Goal: Information Seeking & Learning: Learn about a topic

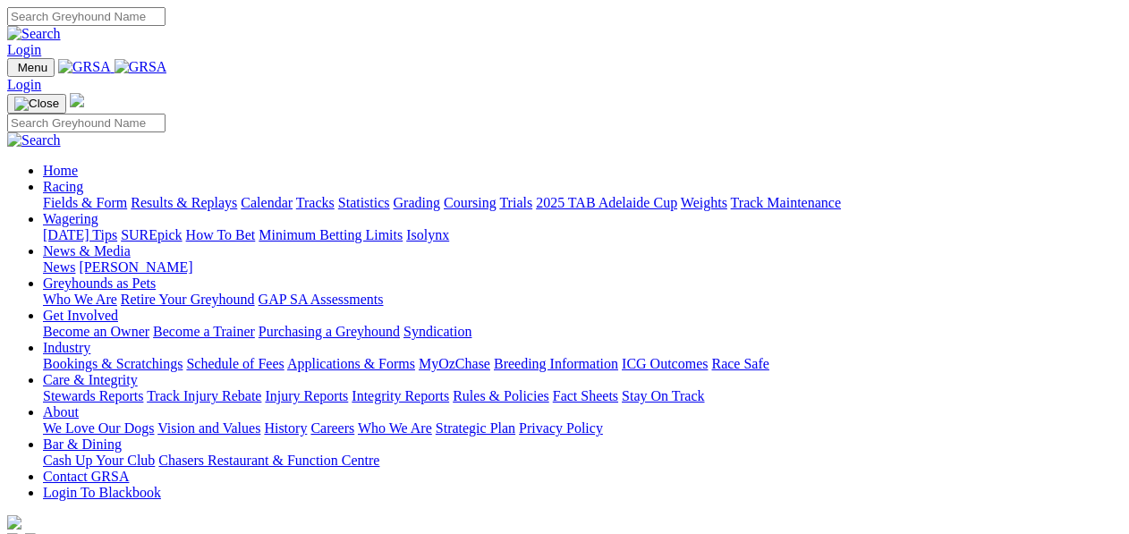
scroll to position [477, 0]
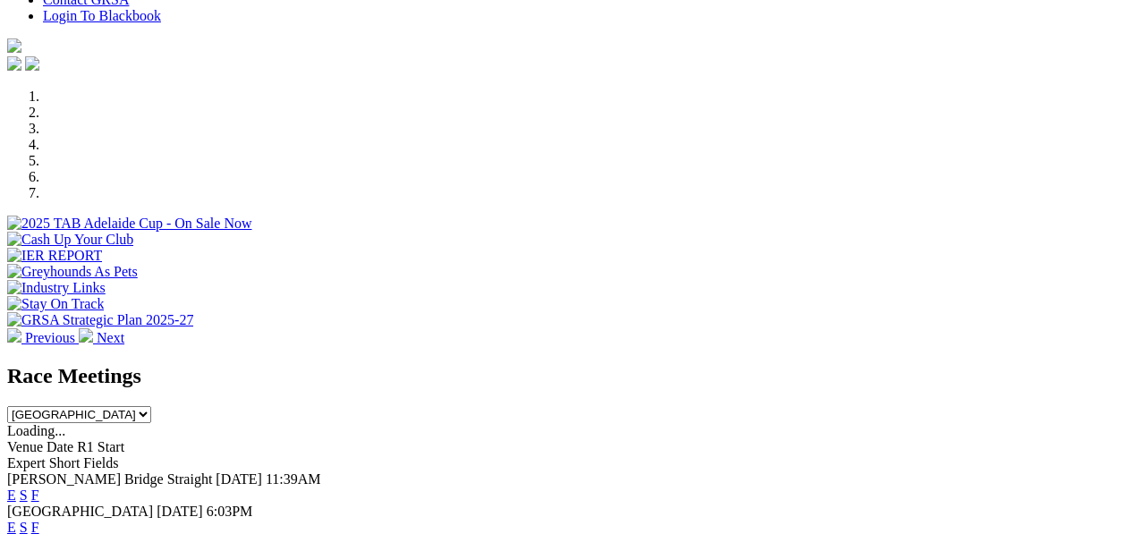
click at [16, 487] on link "E" at bounding box center [11, 494] width 9 height 15
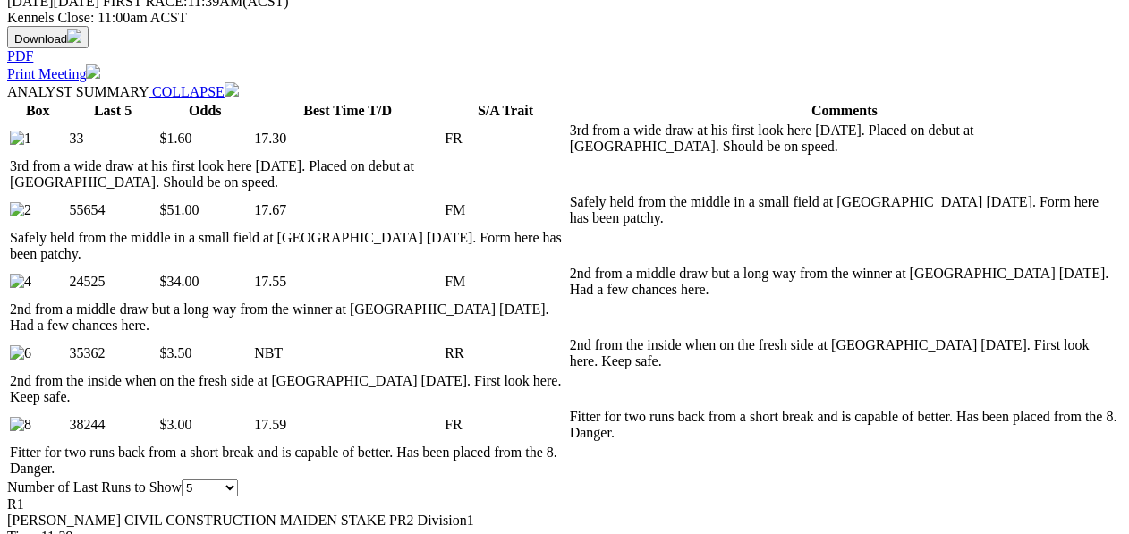
scroll to position [833, 0]
select select "10"
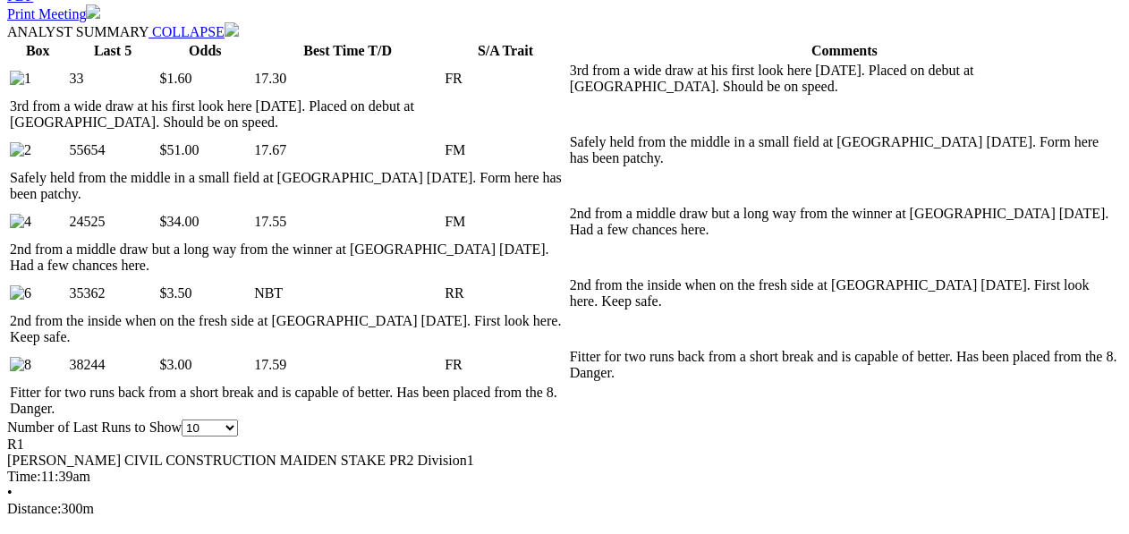
scroll to position [894, 0]
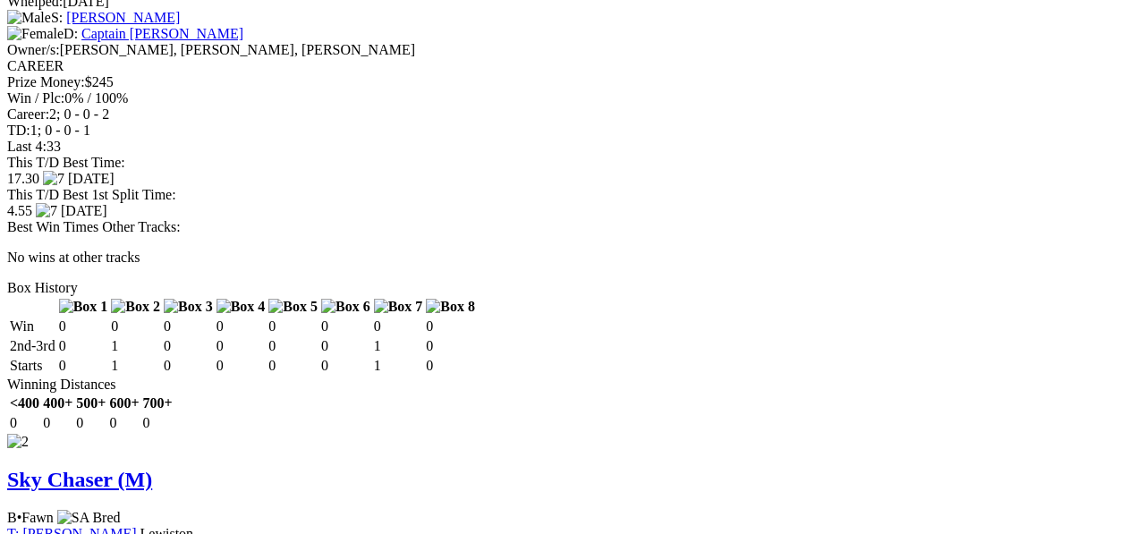
scroll to position [2205, 0]
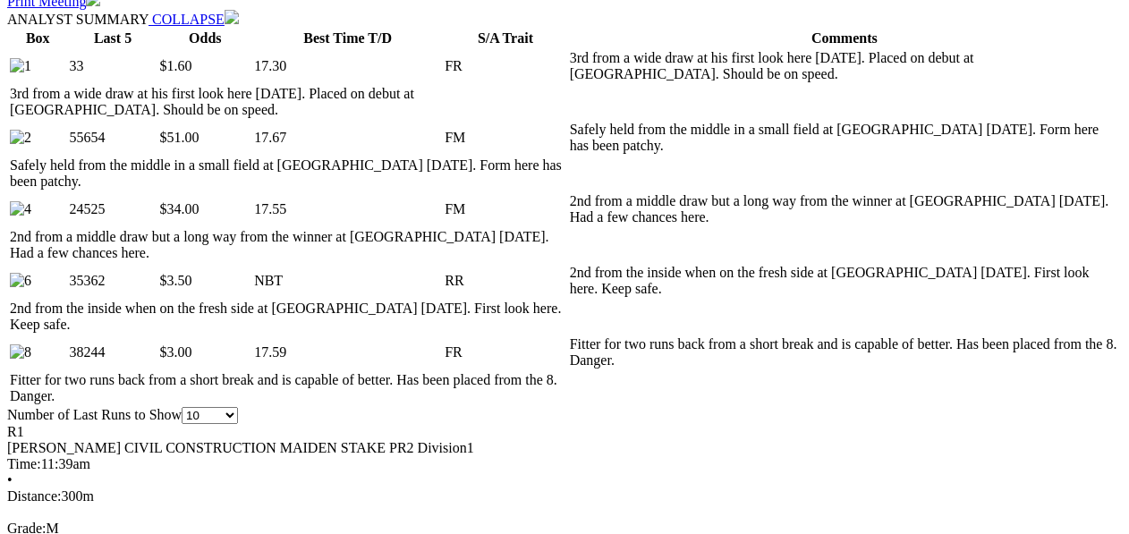
scroll to position [834, 0]
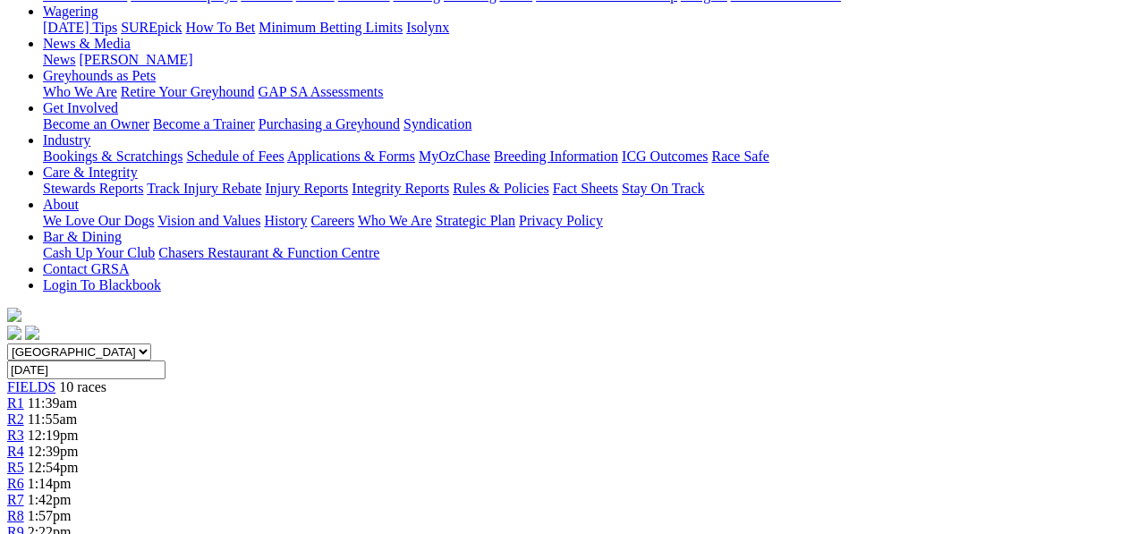
scroll to position [238, 0]
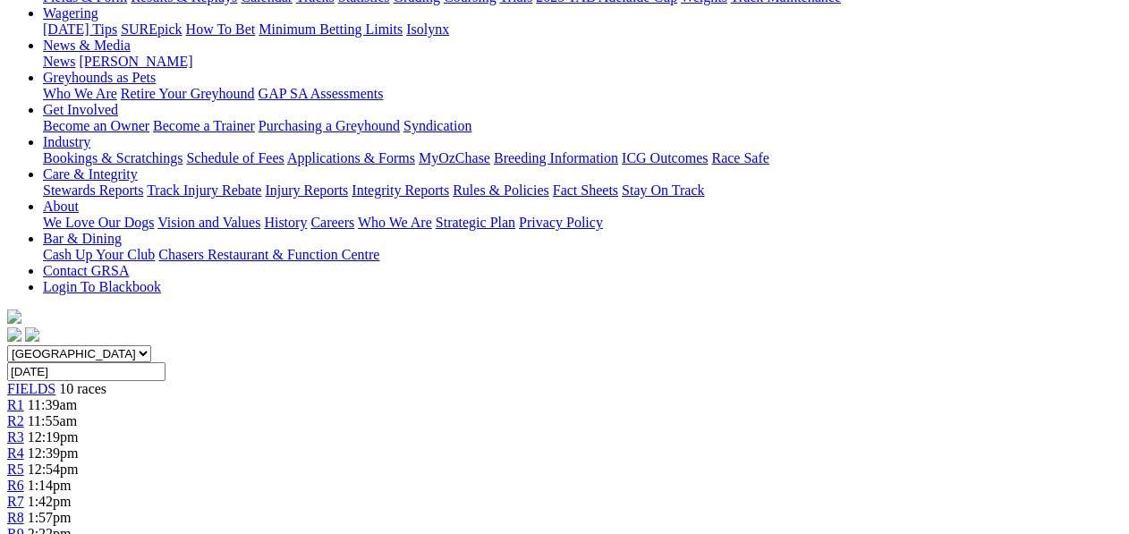
click at [295, 413] on div "R2 11:55am" at bounding box center [564, 421] width 1114 height 16
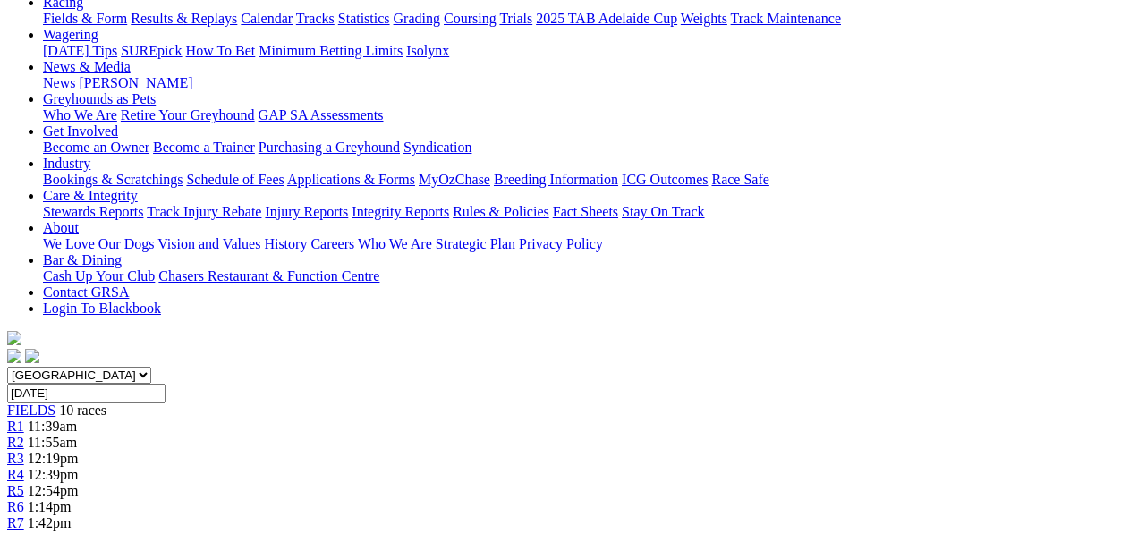
scroll to position [179, 0]
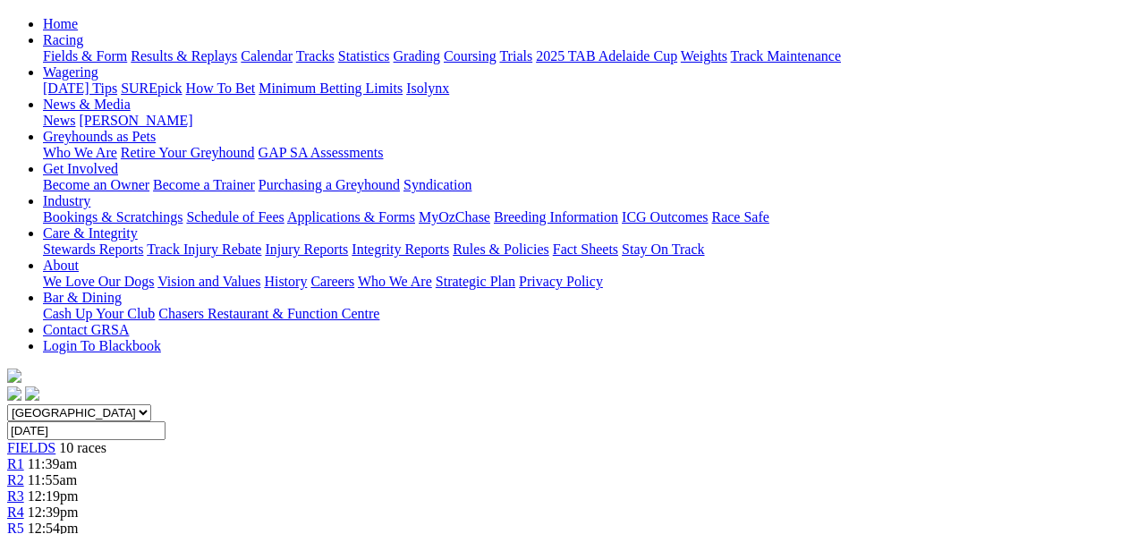
click at [318, 472] on div "R2 11:55am" at bounding box center [564, 480] width 1114 height 16
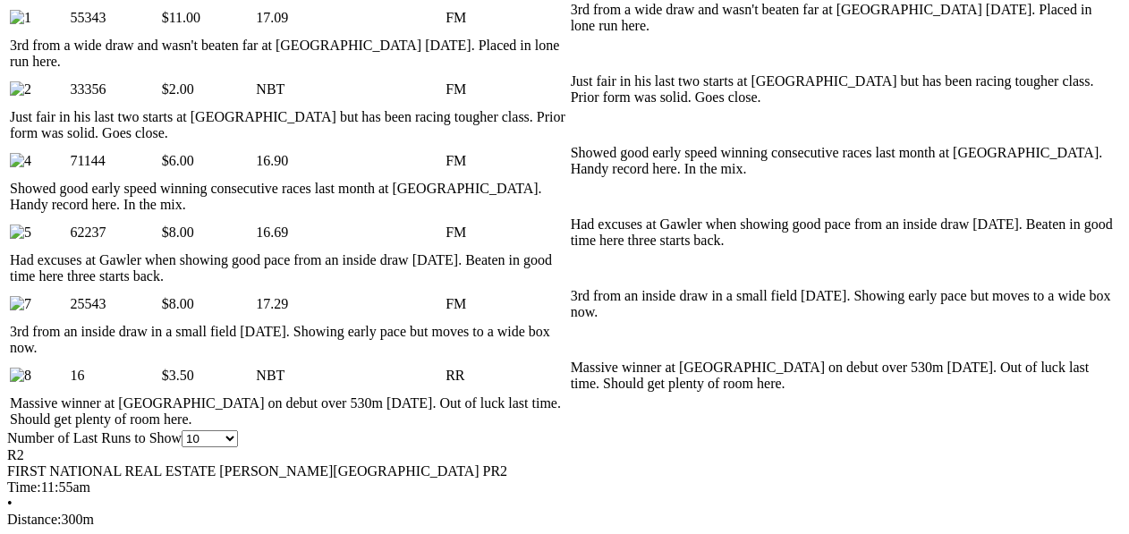
scroll to position [953, 0]
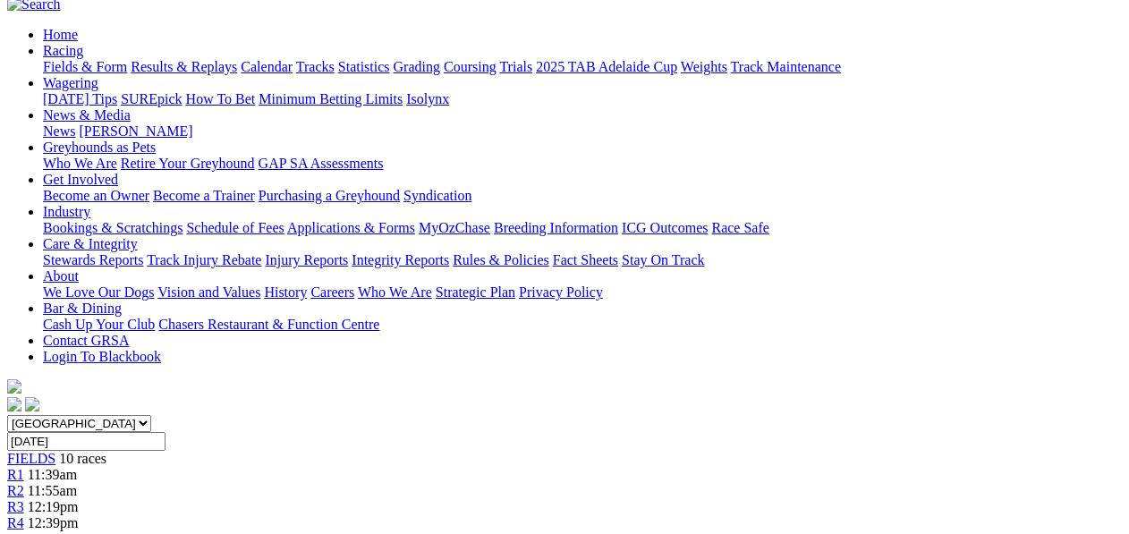
scroll to position [119, 0]
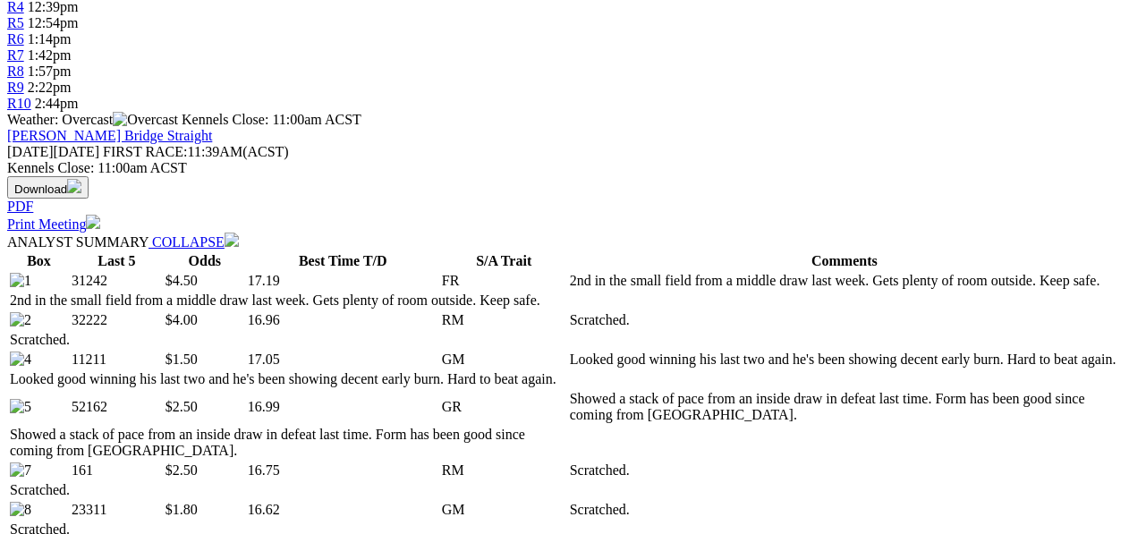
scroll to position [715, 0]
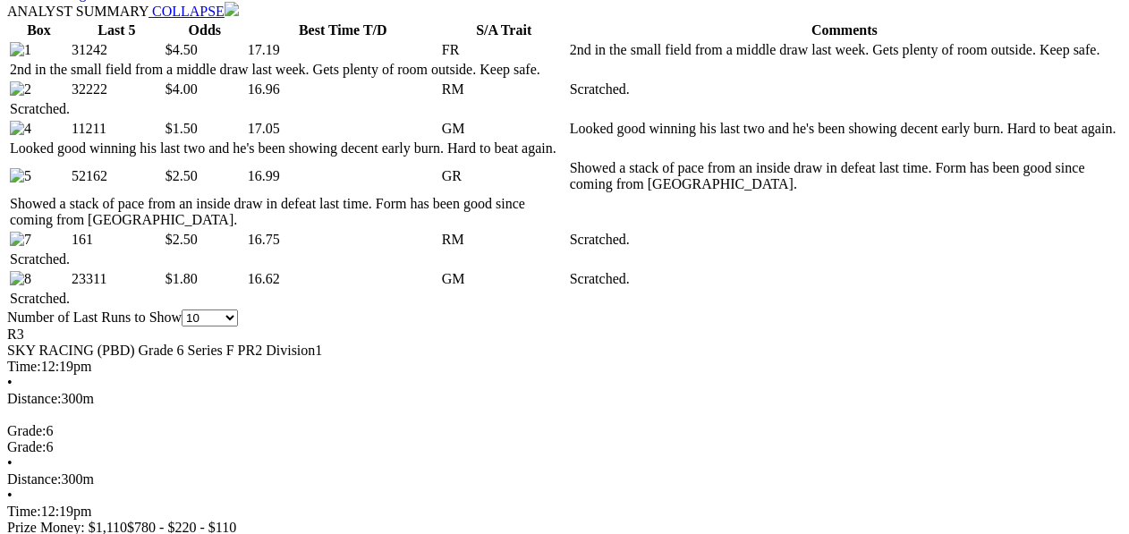
scroll to position [894, 0]
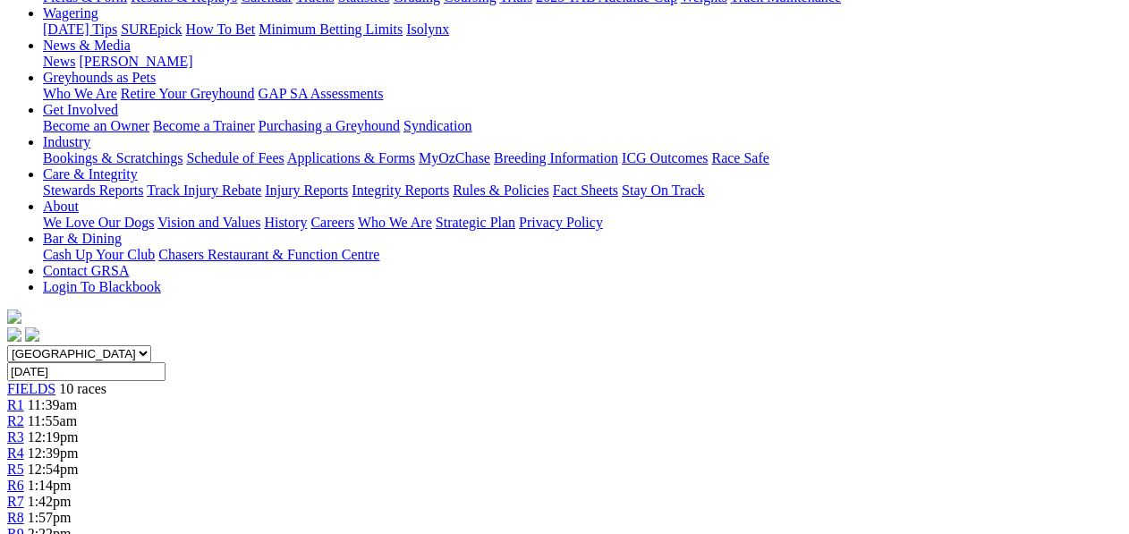
scroll to position [179, 0]
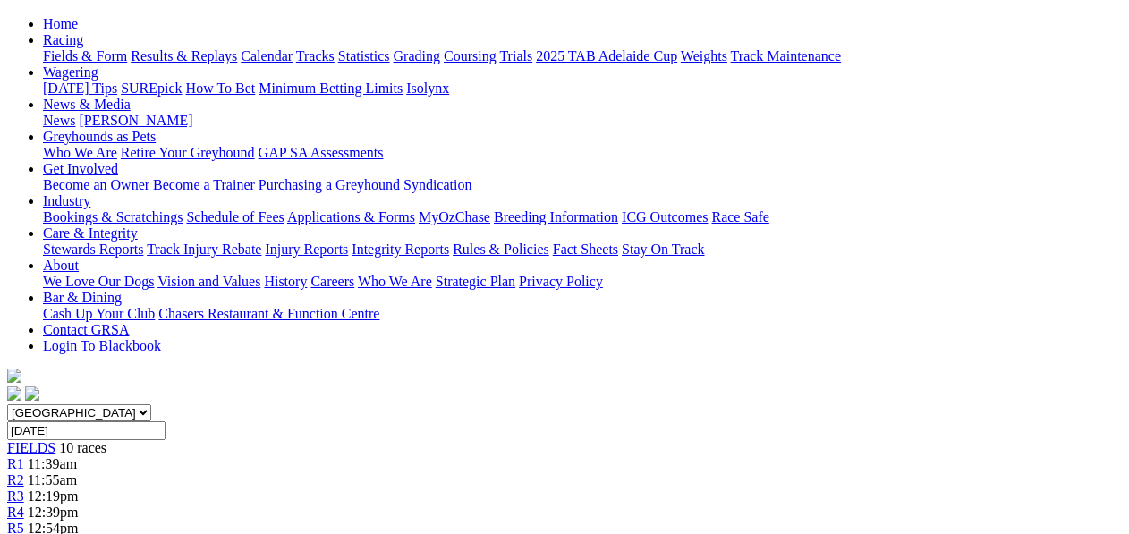
click at [24, 472] on span "R2" at bounding box center [15, 479] width 17 height 15
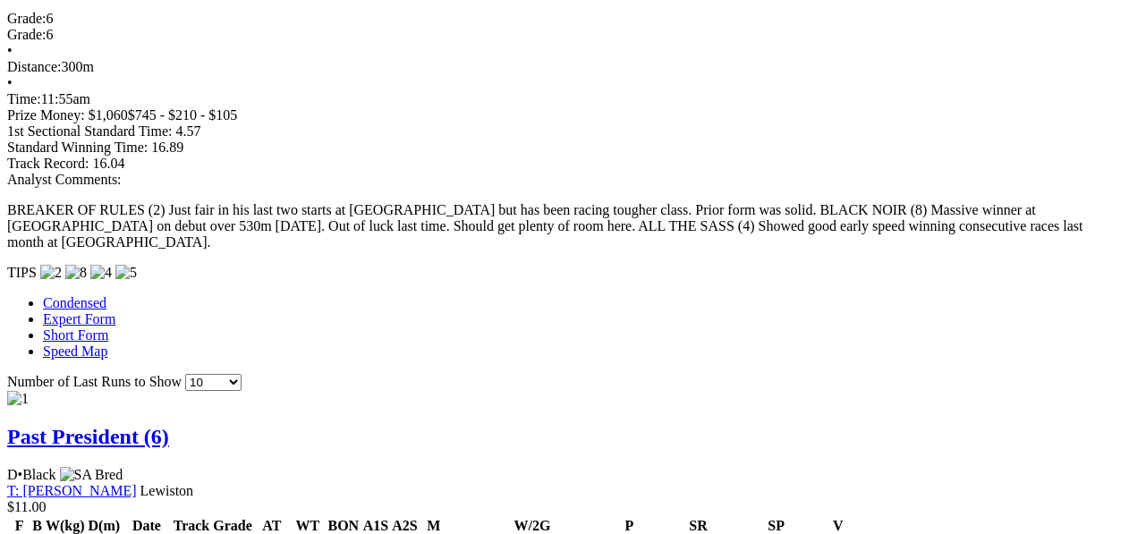
scroll to position [1490, 0]
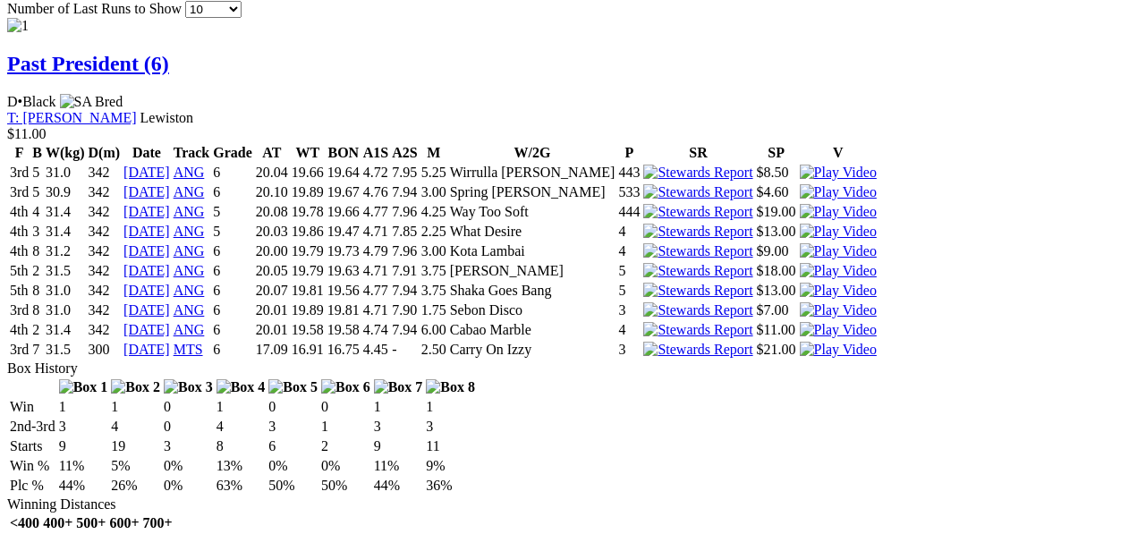
scroll to position [1867, 0]
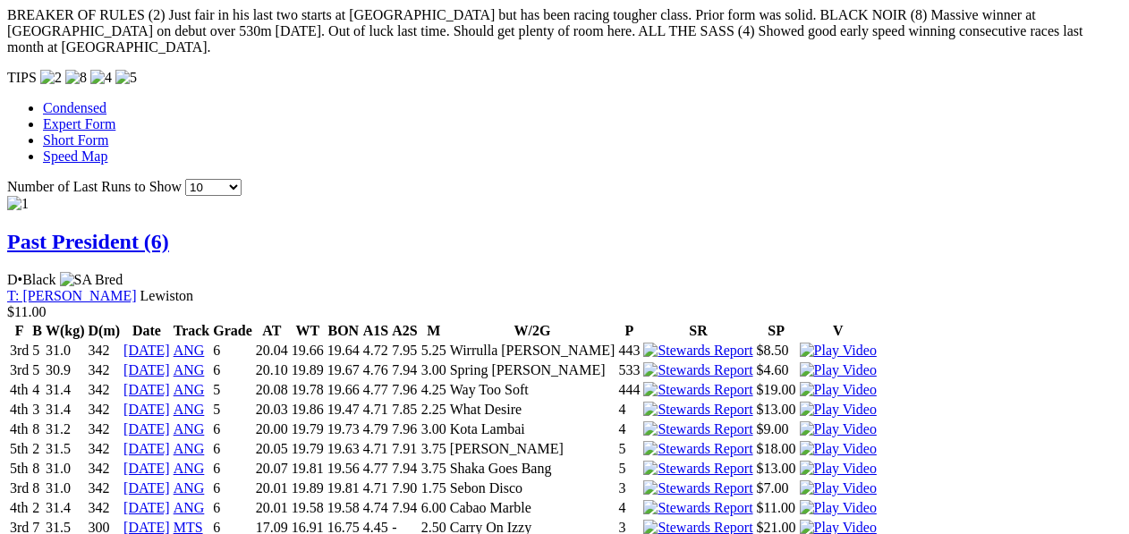
scroll to position [1669, 0]
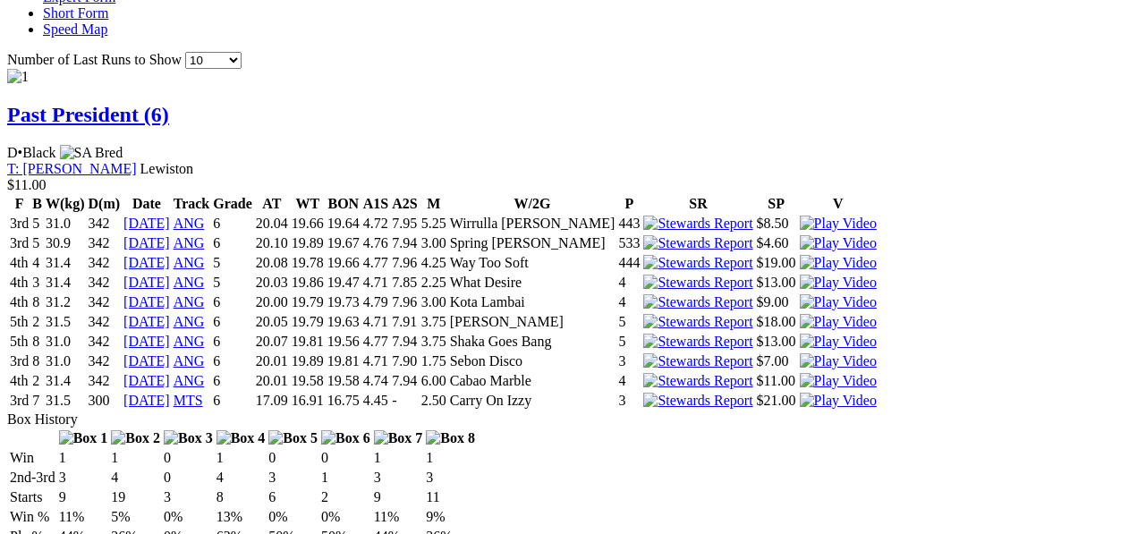
scroll to position [1808, 0]
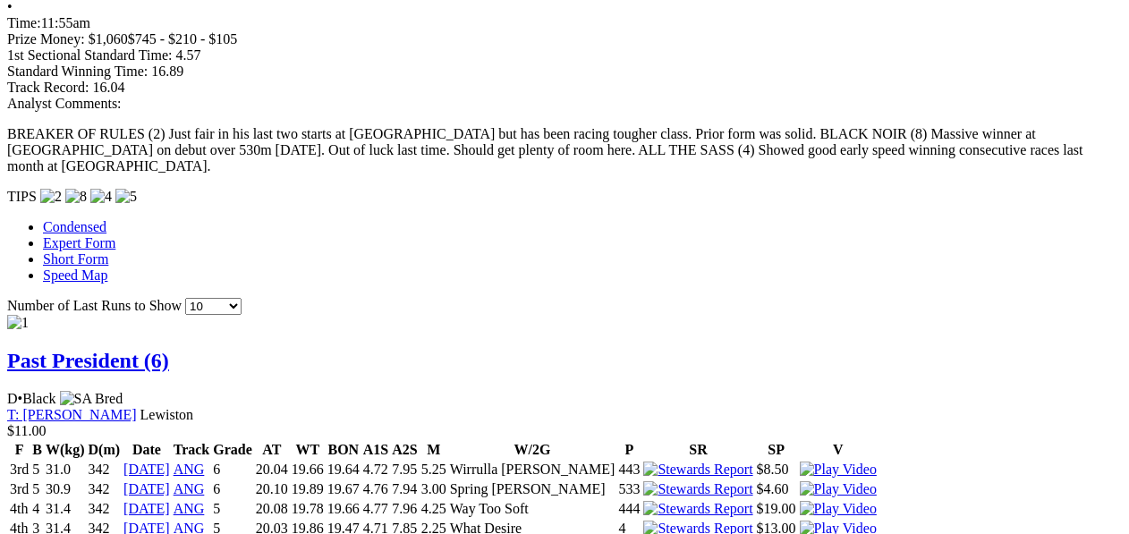
scroll to position [1570, 0]
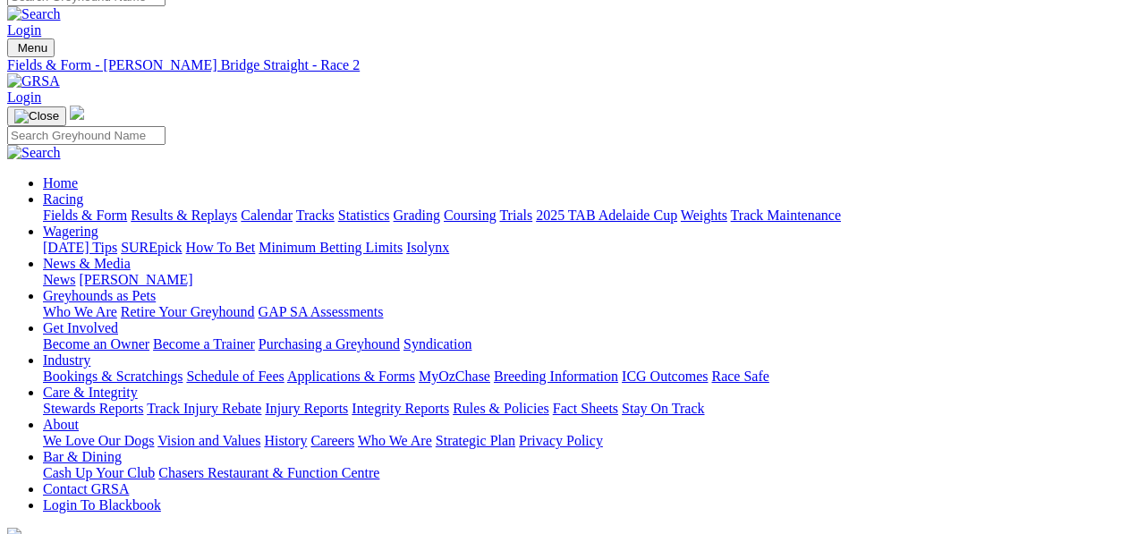
scroll to position [20, 0]
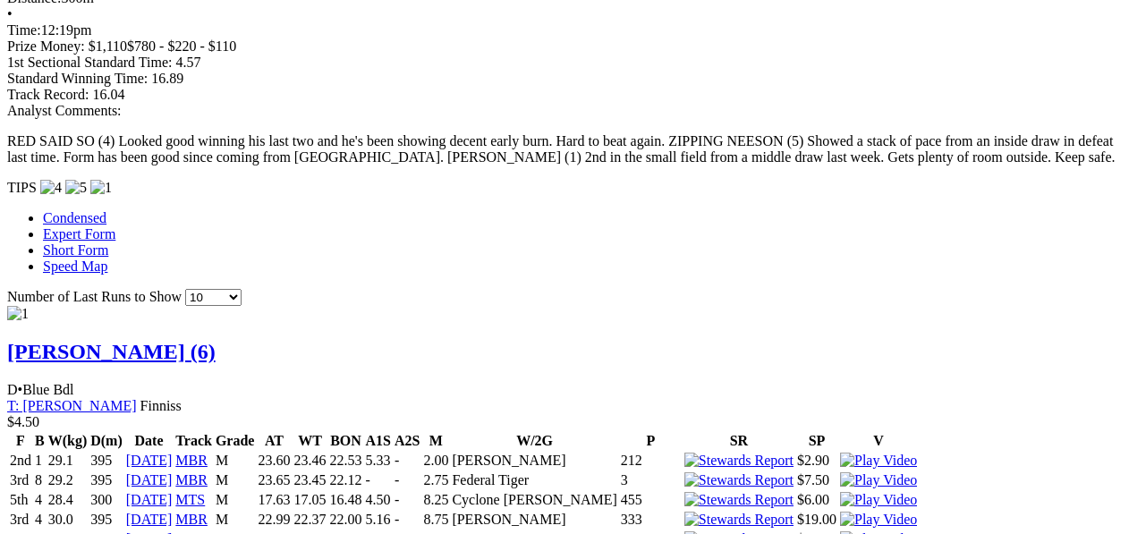
scroll to position [1431, 0]
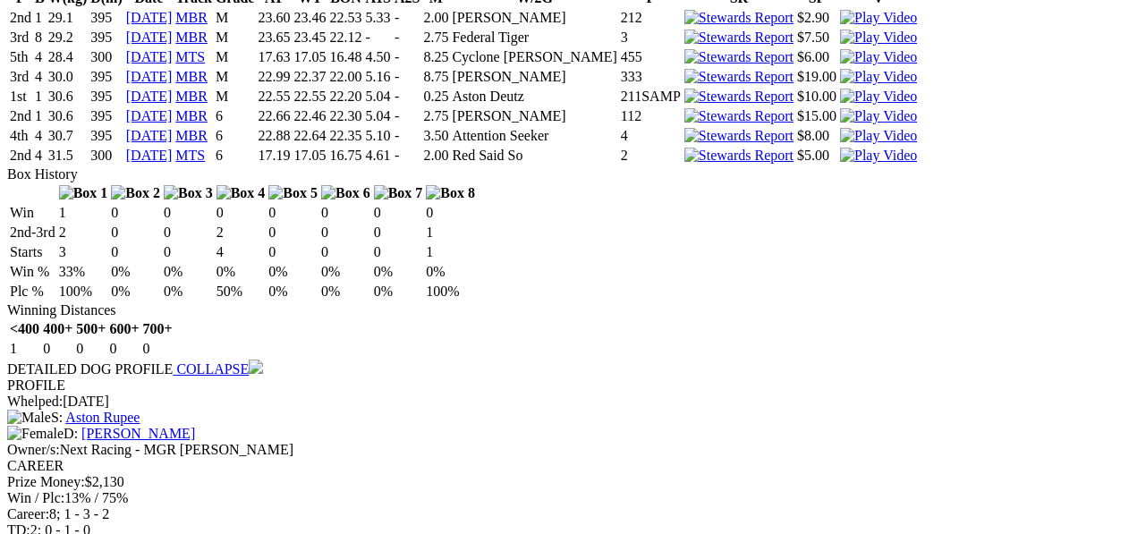
scroll to position [1828, 0]
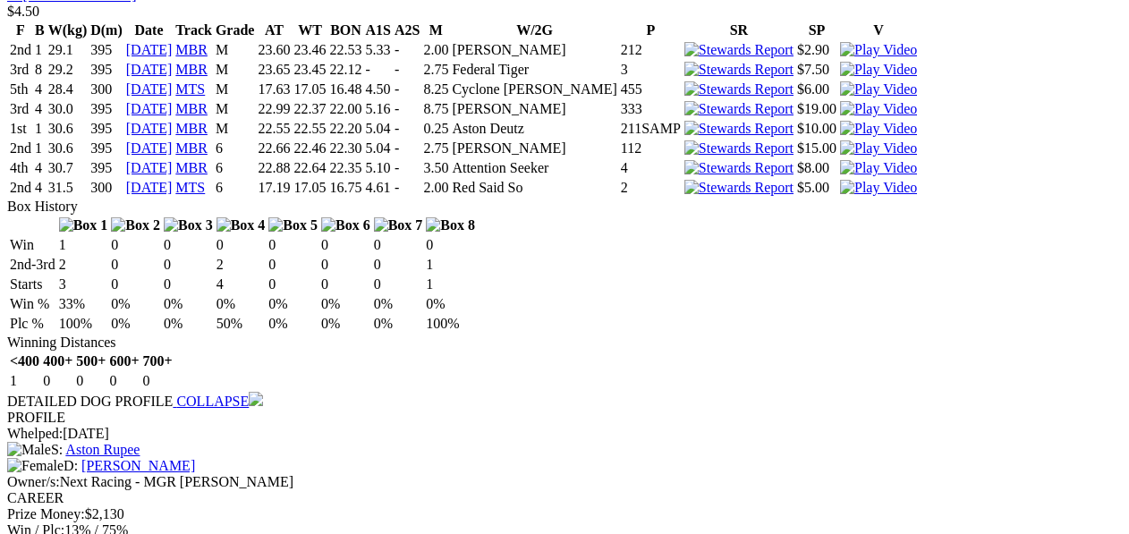
scroll to position [1709, 0]
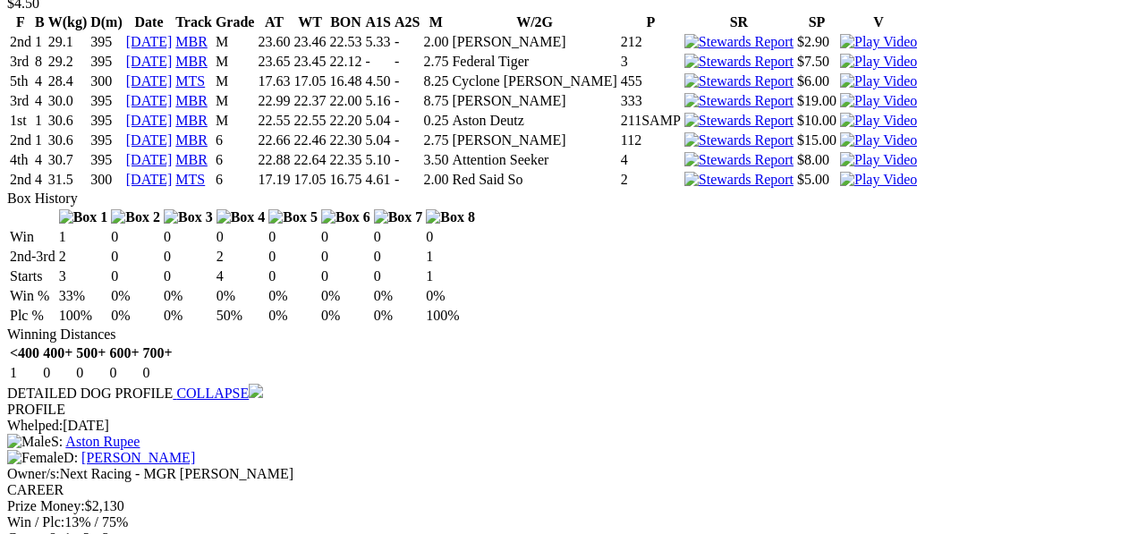
scroll to position [1828, 0]
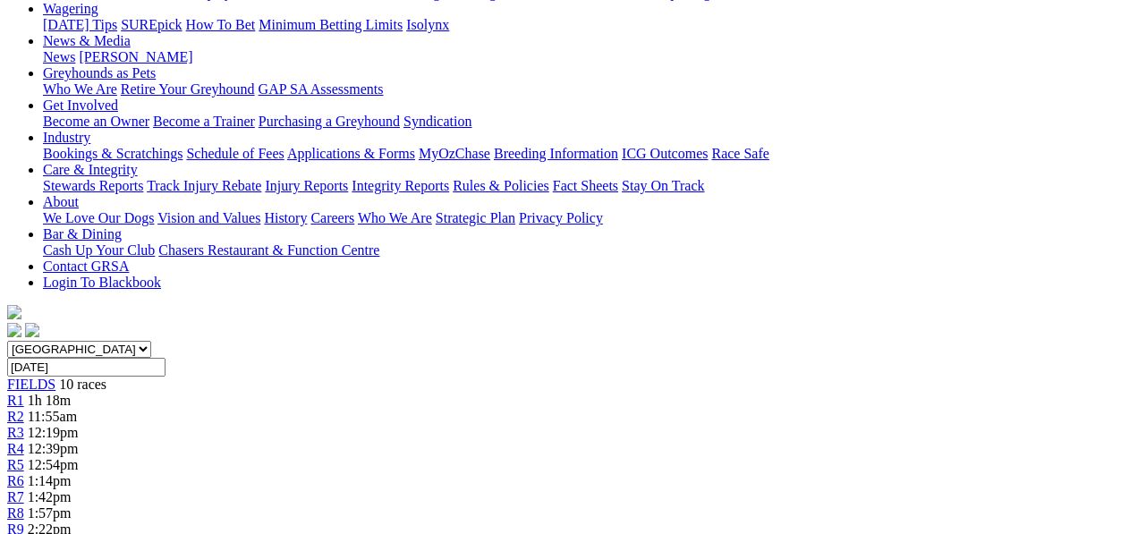
scroll to position [159, 0]
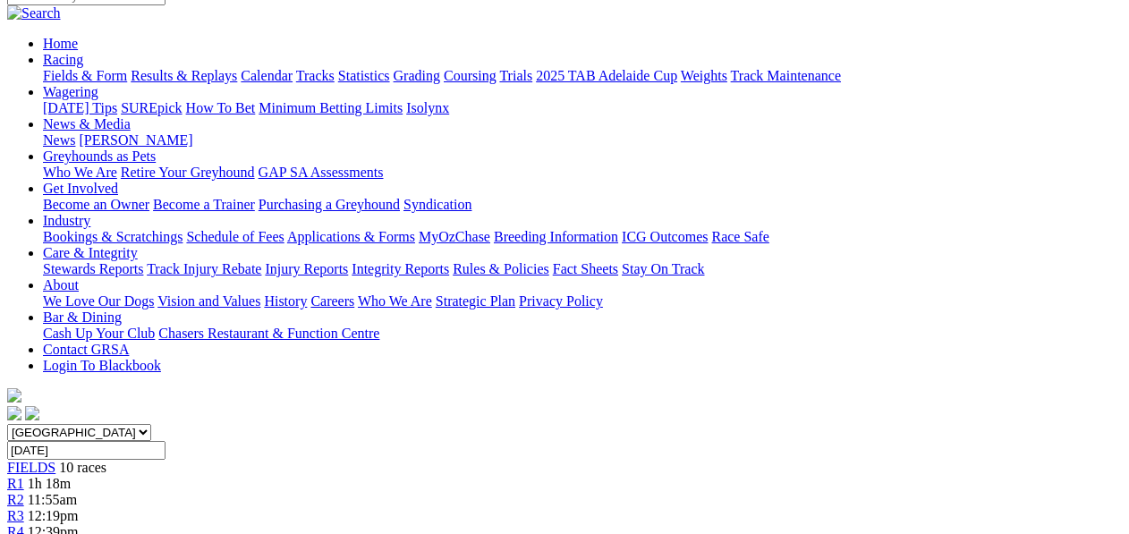
click at [24, 524] on link "R4" at bounding box center [15, 531] width 17 height 15
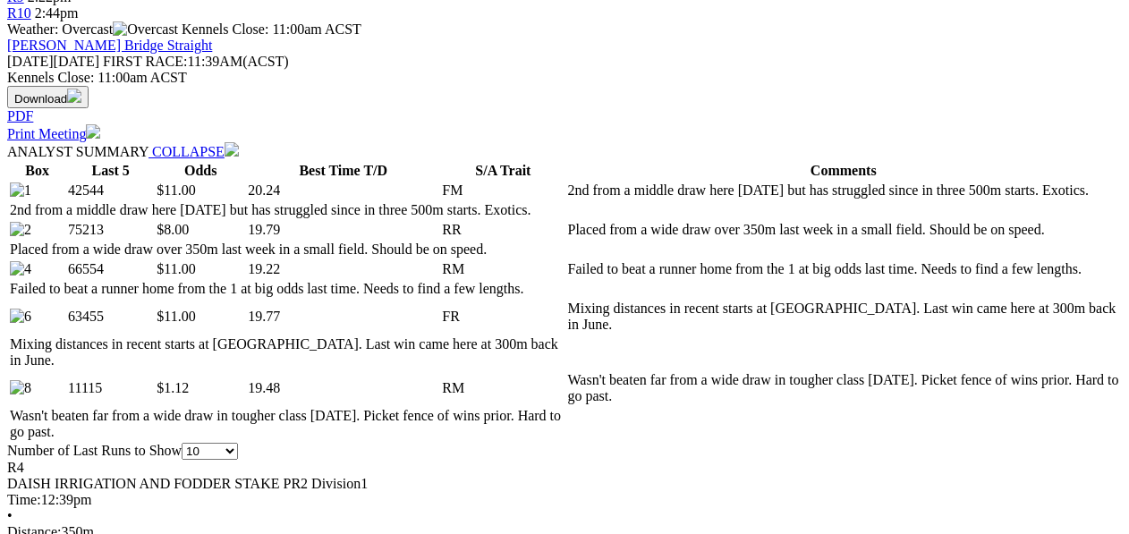
scroll to position [774, 0]
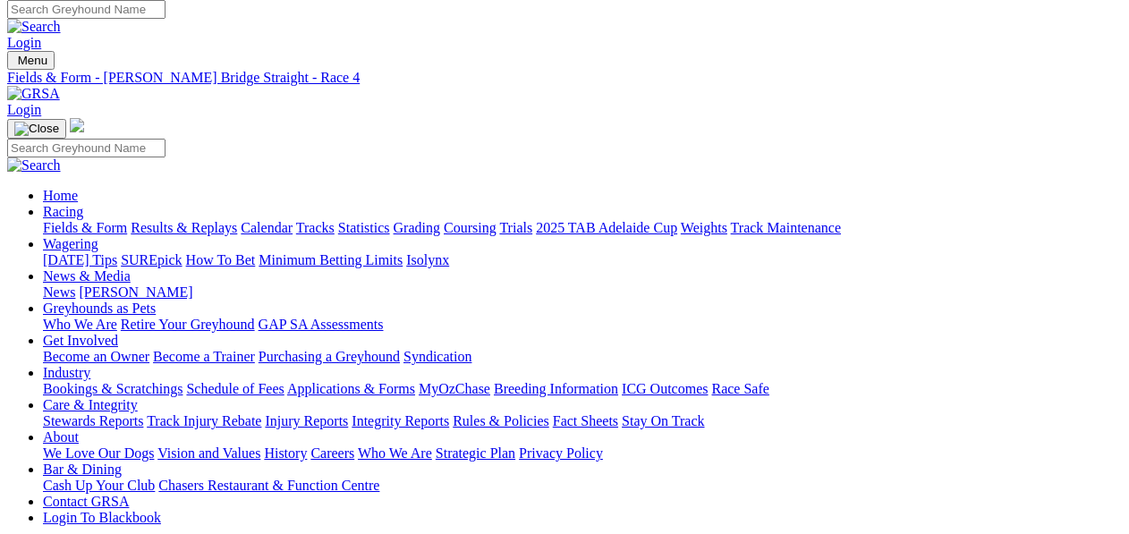
scroll to position [0, 0]
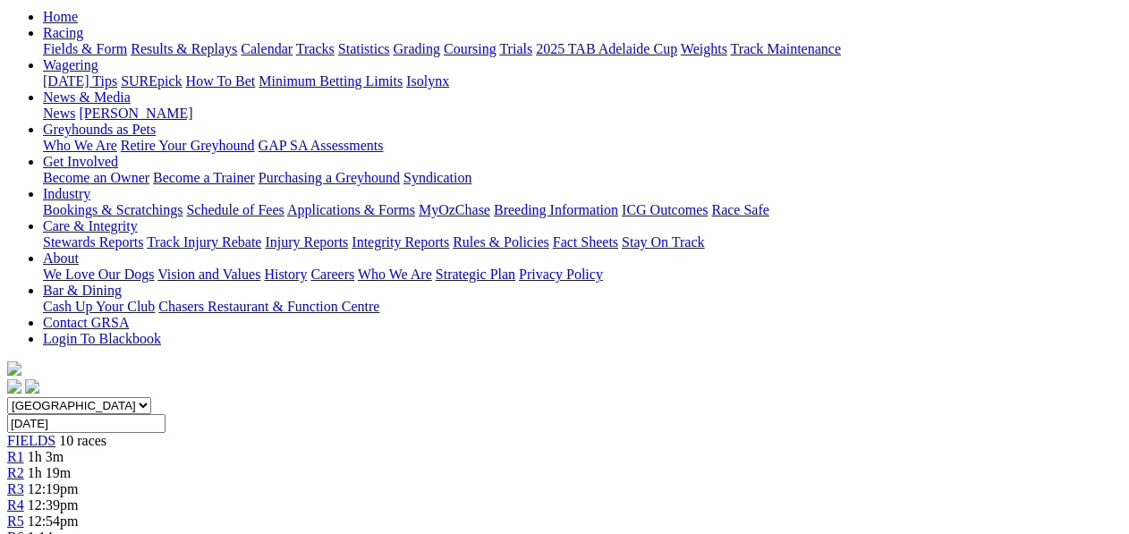
scroll to position [119, 0]
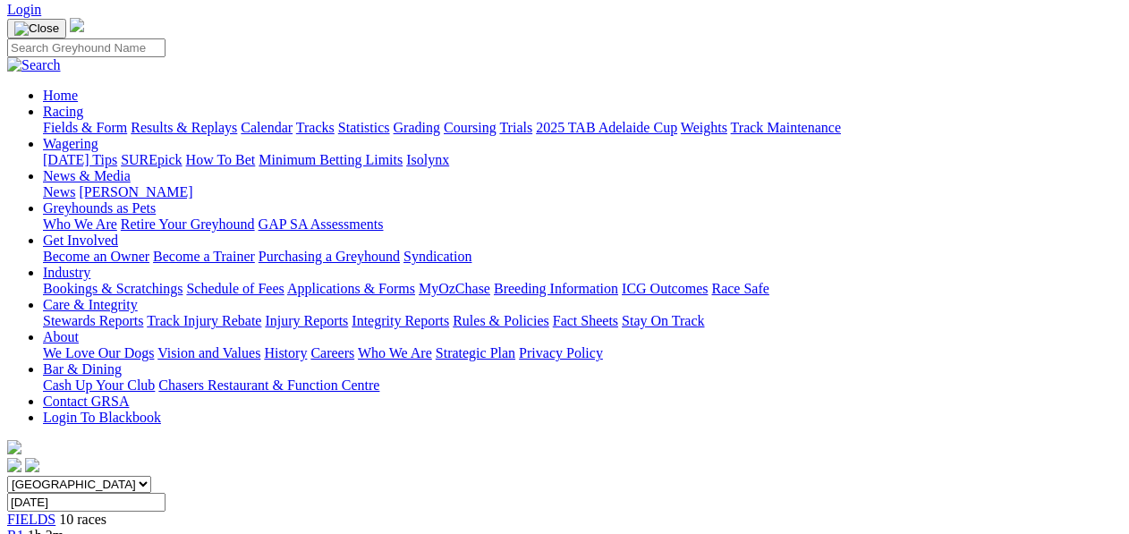
scroll to position [119, 0]
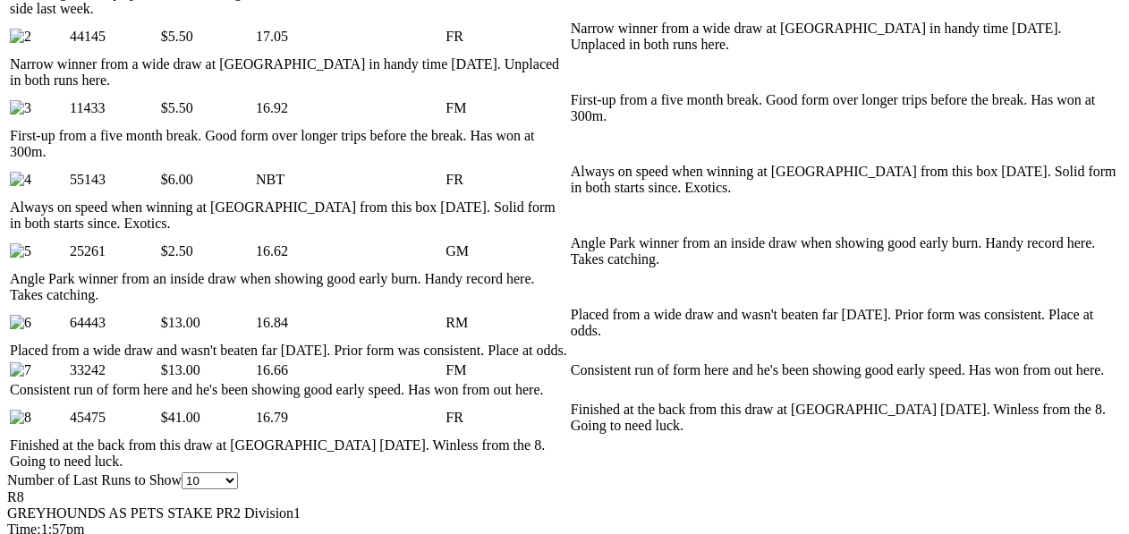
scroll to position [1073, 0]
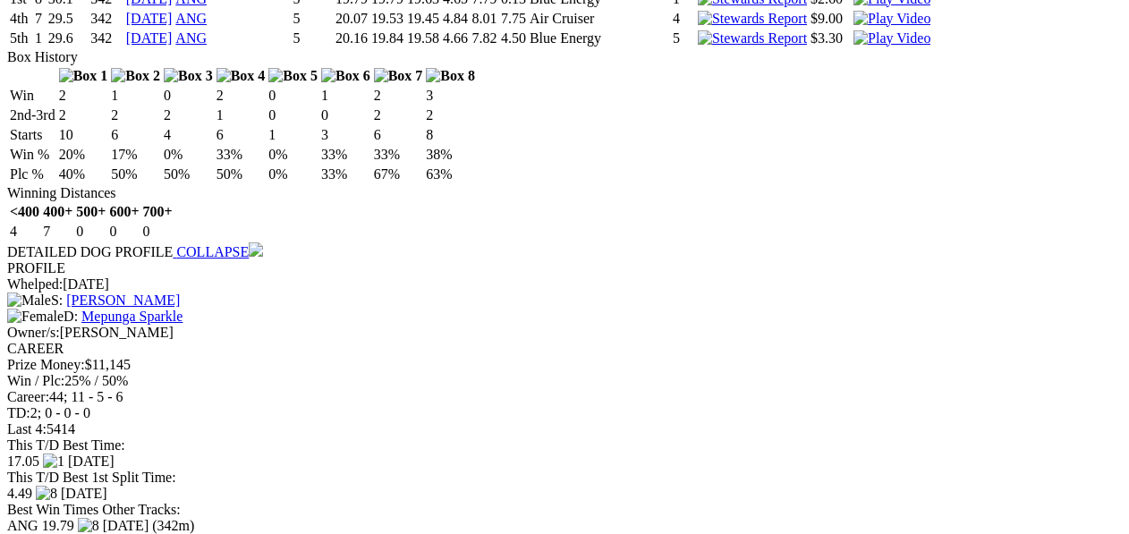
scroll to position [3279, 0]
